Goal: Navigation & Orientation: Understand site structure

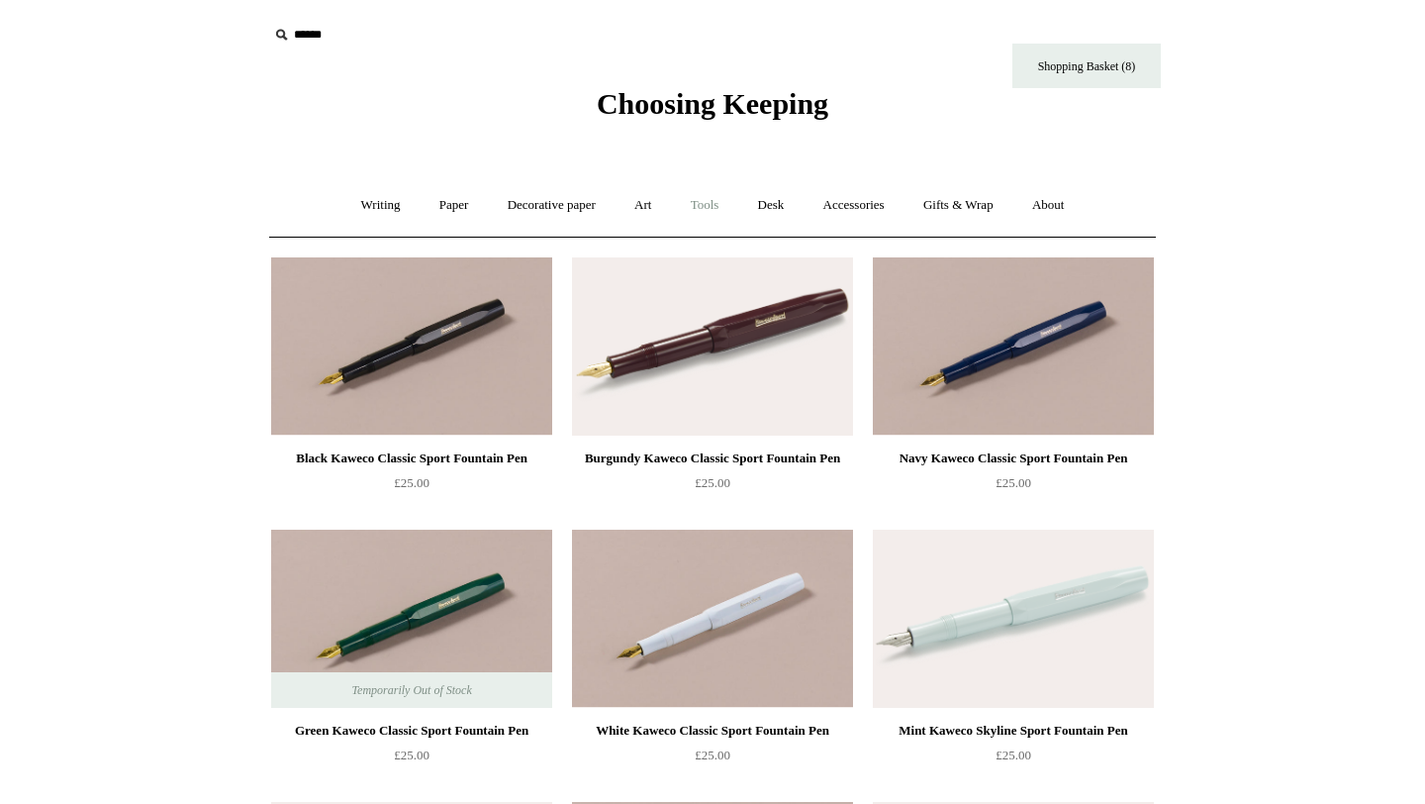
click at [703, 211] on link "Tools +" at bounding box center [705, 205] width 64 height 52
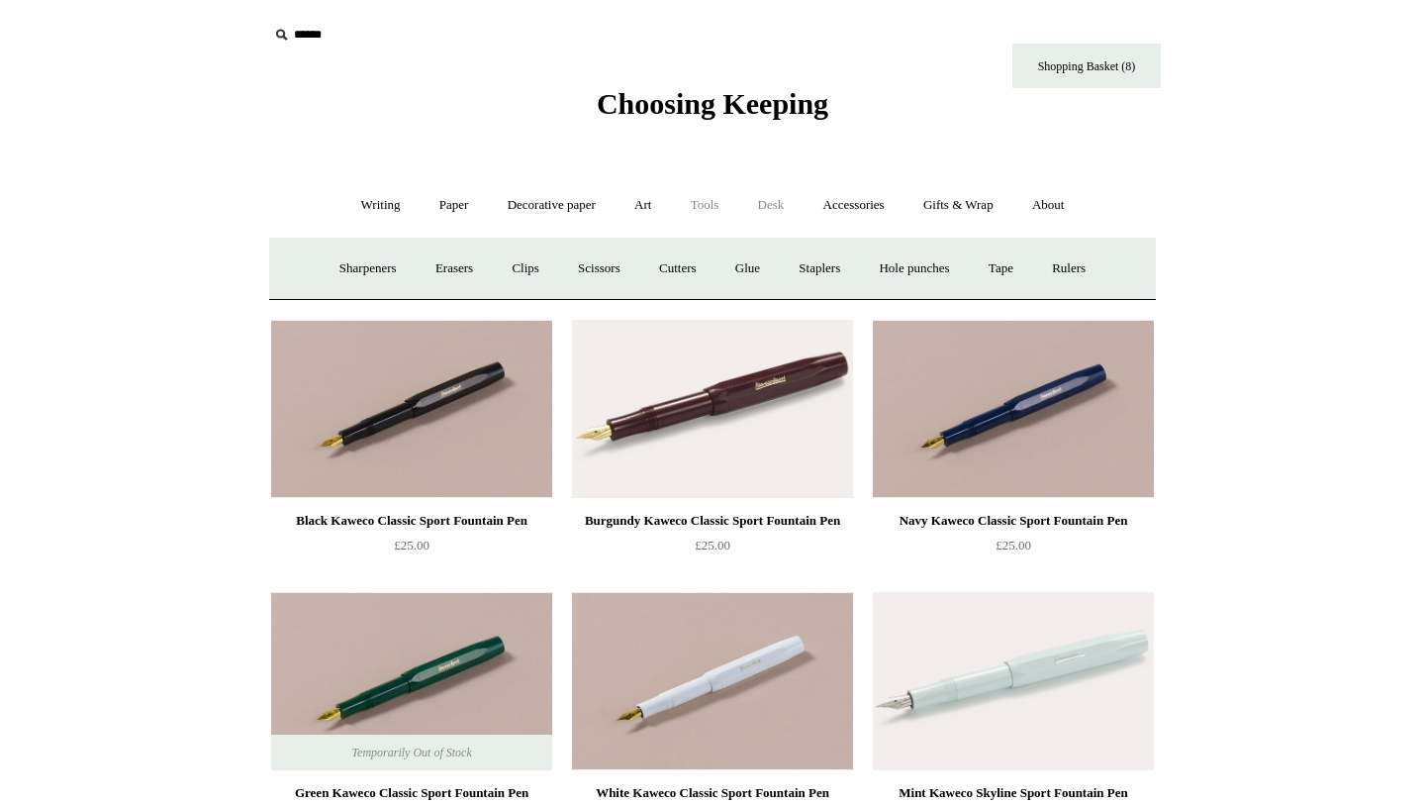
click at [773, 193] on link "Desk +" at bounding box center [771, 205] width 62 height 52
click at [697, 275] on link "Folders" at bounding box center [693, 268] width 74 height 52
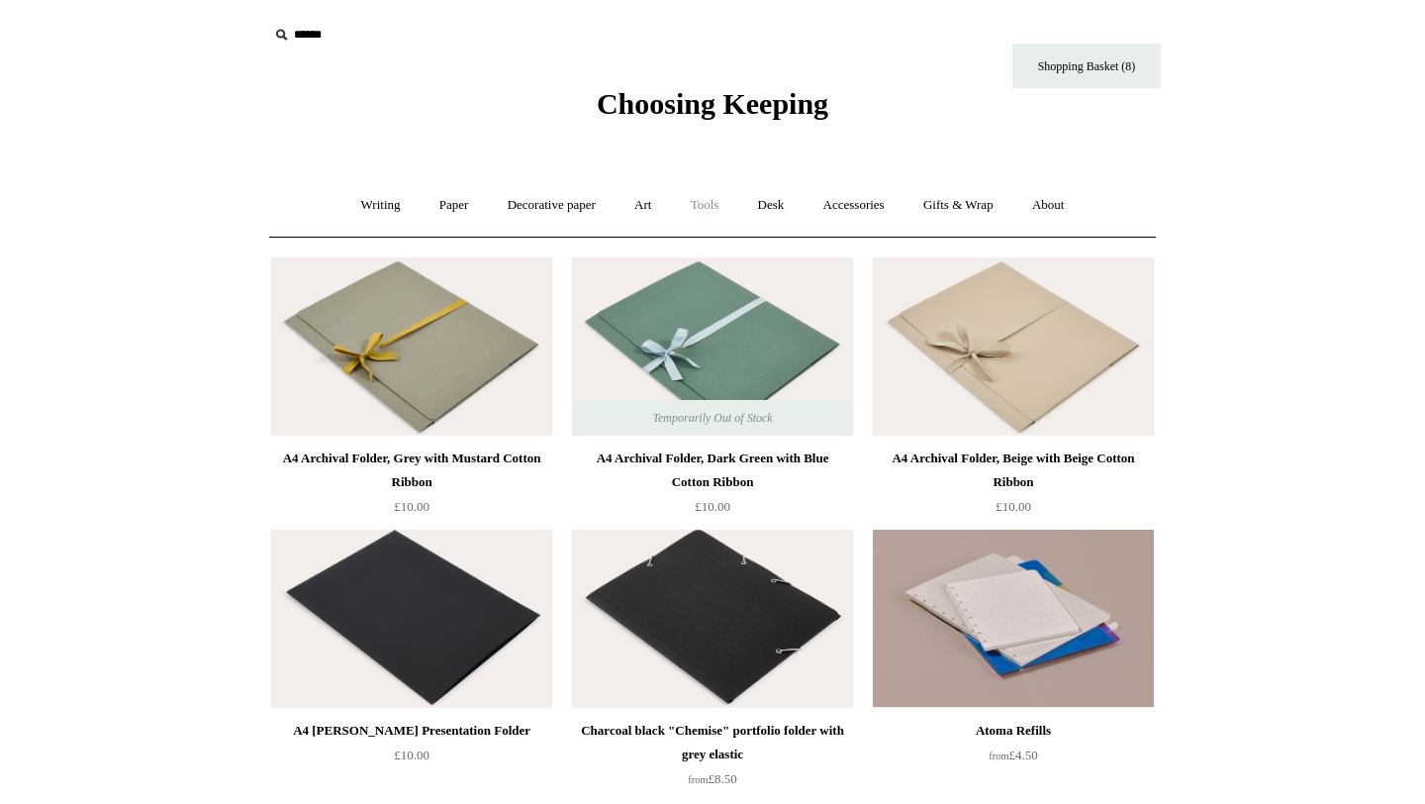
click at [730, 211] on link "Tools +" at bounding box center [705, 205] width 64 height 52
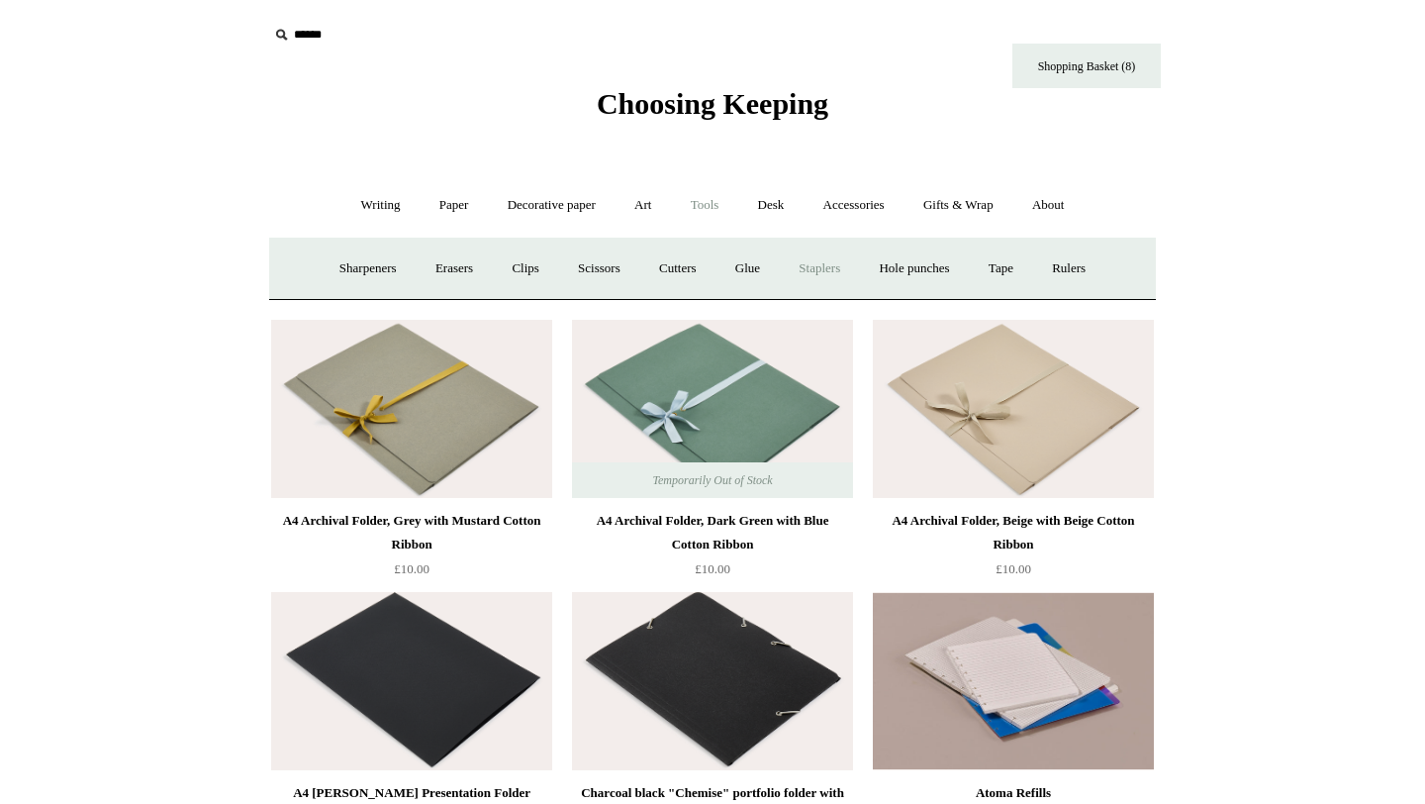
click at [817, 274] on link "Staplers +" at bounding box center [819, 268] width 77 height 52
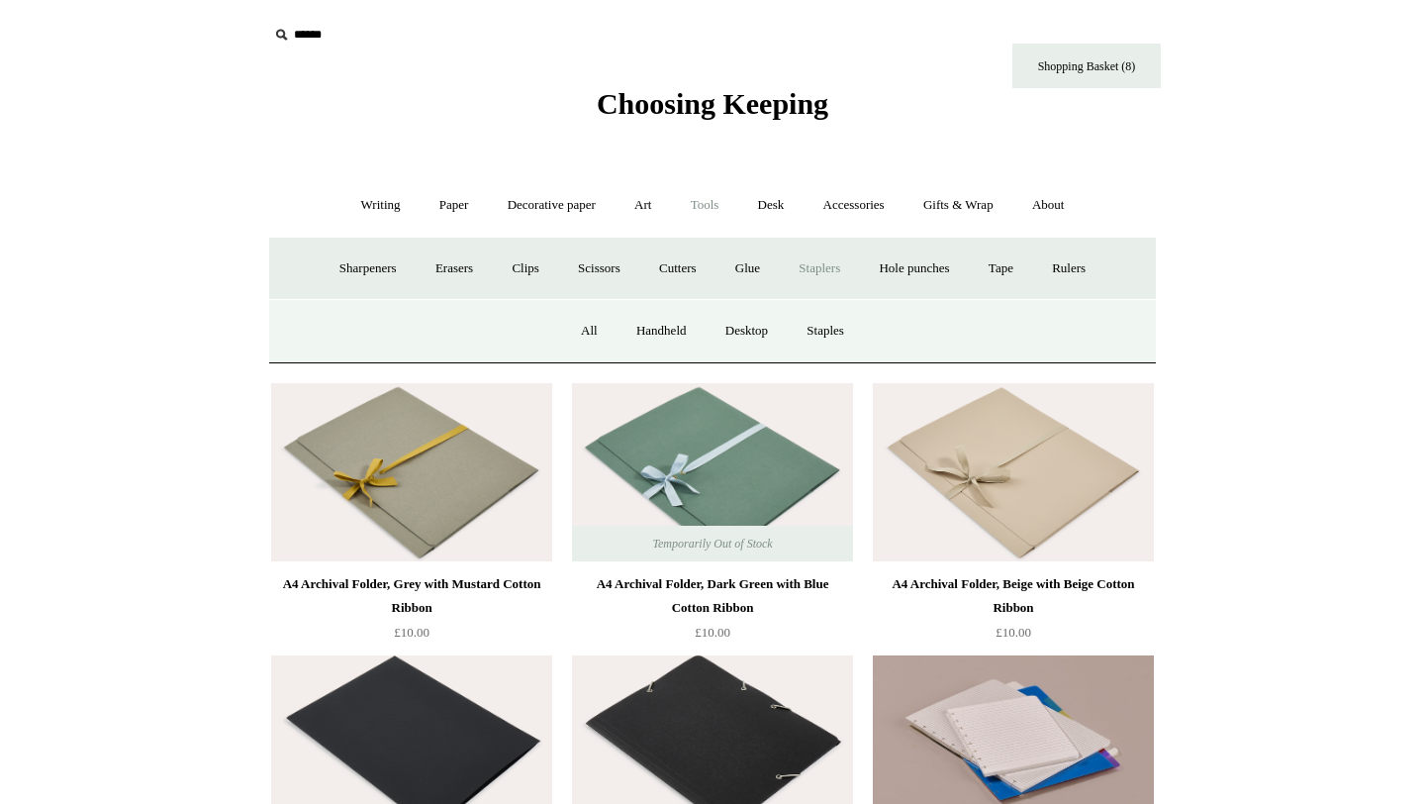
click at [545, 328] on div "All Handheld Desktop Staples" at bounding box center [712, 330] width 887 height 63
click at [586, 328] on link "All" at bounding box center [589, 331] width 52 height 52
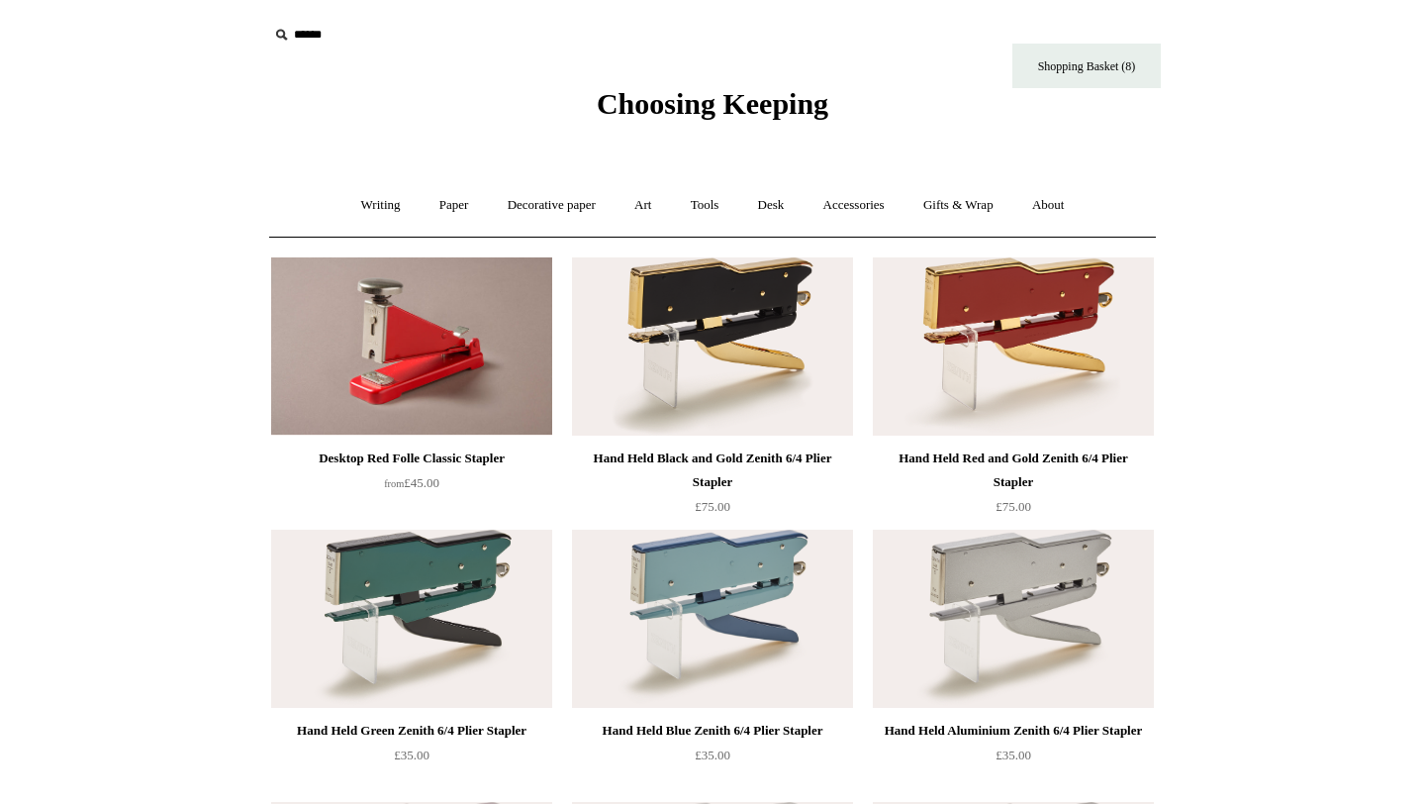
click at [706, 107] on span "Choosing Keeping" at bounding box center [713, 103] width 232 height 33
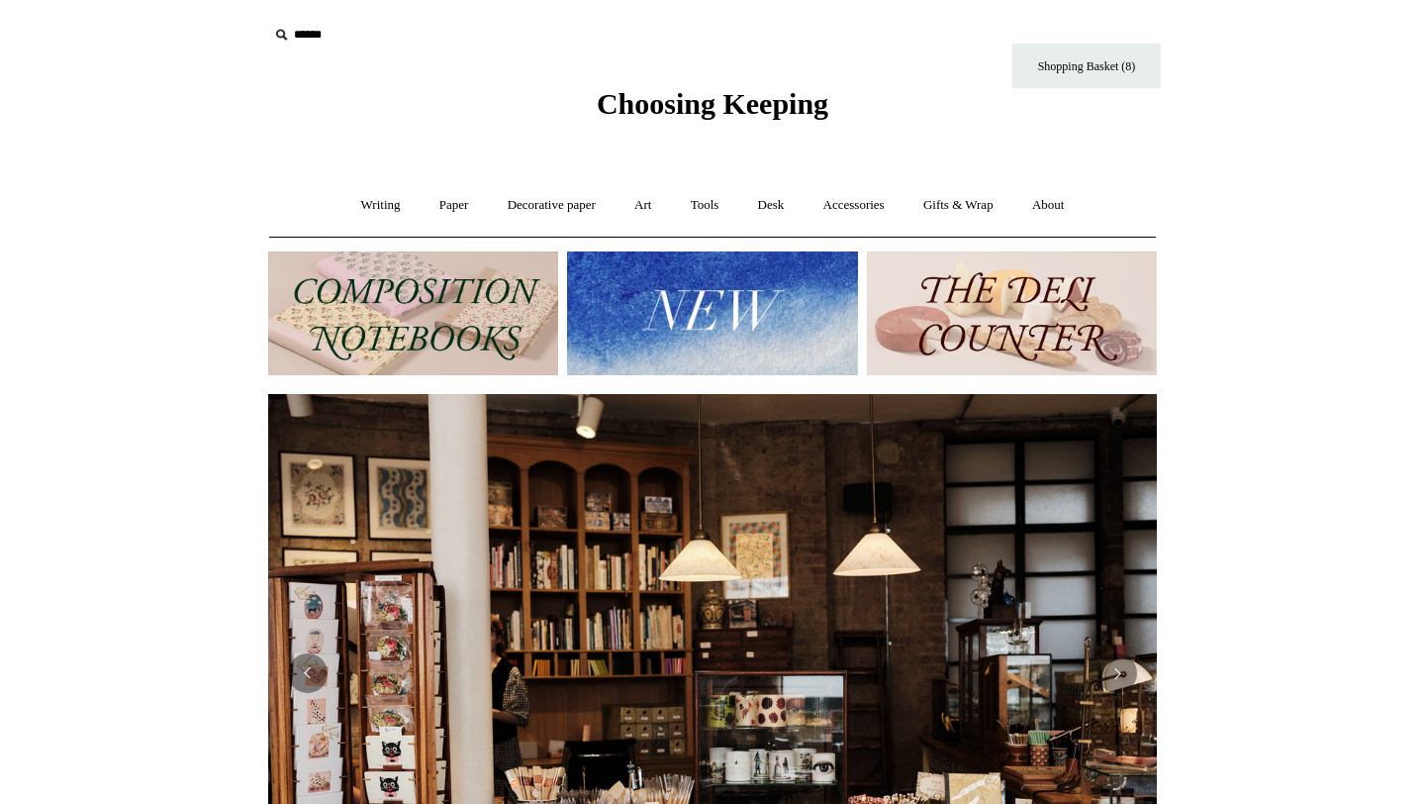
click at [437, 323] on img at bounding box center [413, 313] width 290 height 124
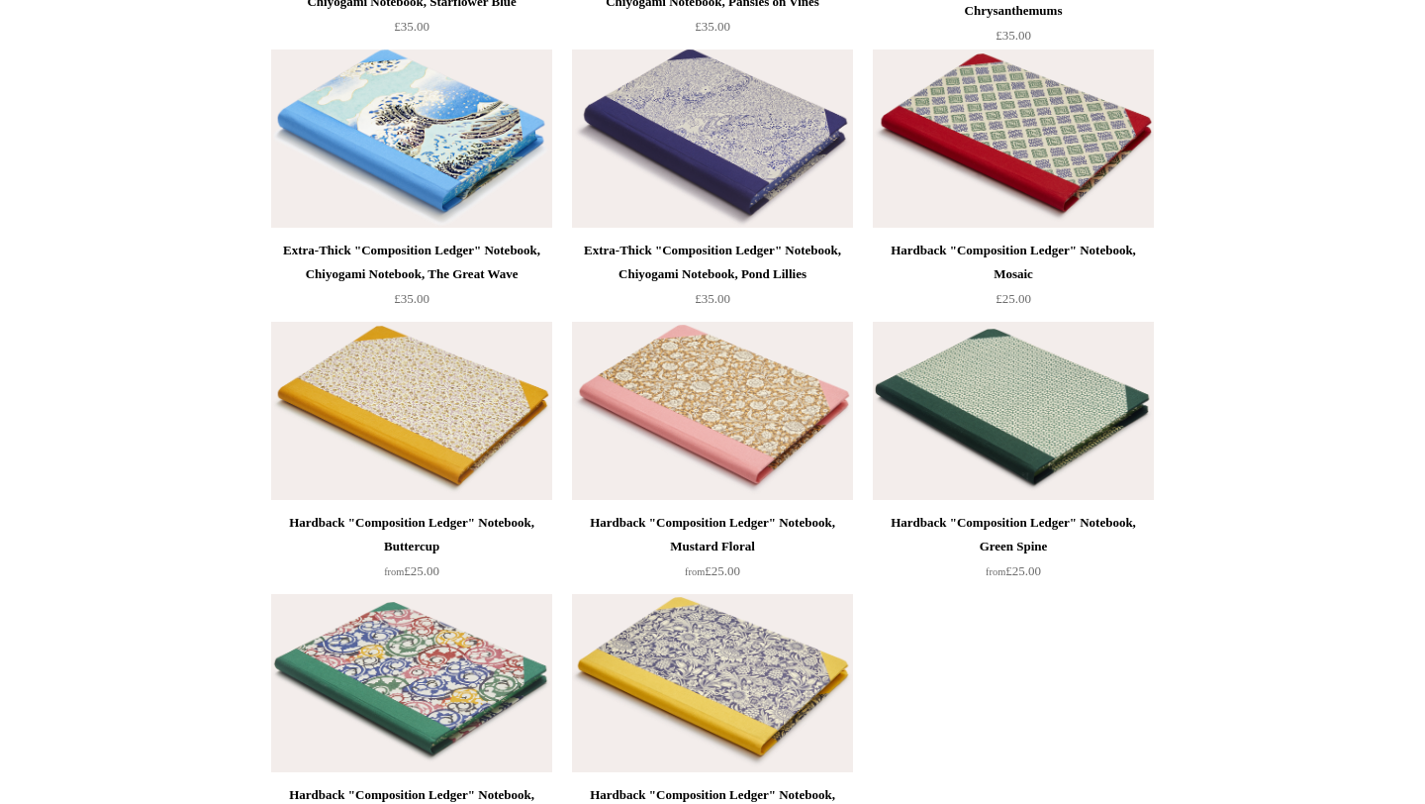
scroll to position [7967, 0]
